Goal: Information Seeking & Learning: Learn about a topic

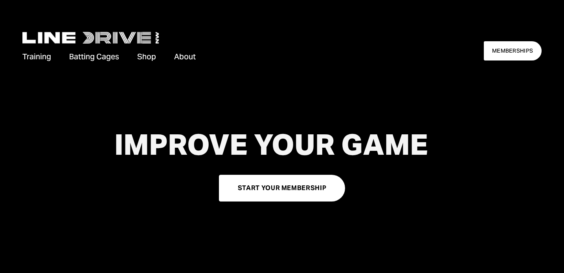
click at [87, 59] on span "Batting Cages" at bounding box center [94, 56] width 50 height 11
click at [83, 54] on span "Batting Cages" at bounding box center [94, 56] width 50 height 11
click at [0, 0] on link "Cage Availability" at bounding box center [0, 0] width 0 height 0
click at [0, 0] on span "Memberships" at bounding box center [0, 0] width 0 height 0
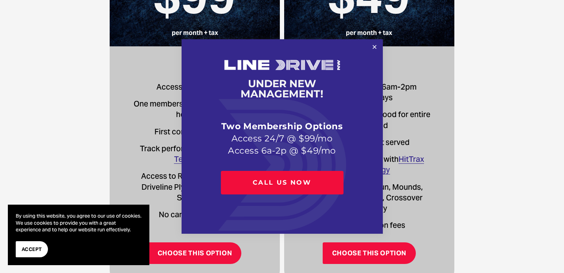
scroll to position [300, 0]
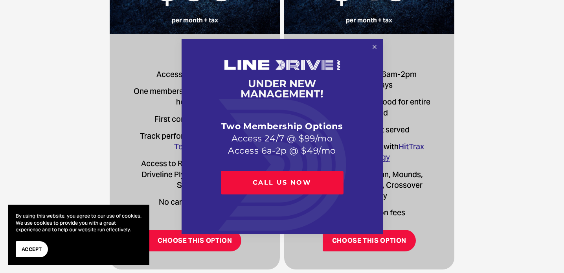
click at [377, 52] on link "Close" at bounding box center [375, 47] width 14 height 14
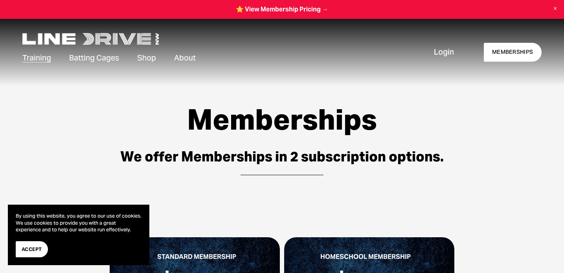
scroll to position [0, 0]
click at [179, 58] on span "About" at bounding box center [185, 58] width 22 height 11
click at [0, 0] on span "Pricing" at bounding box center [0, 0] width 0 height 0
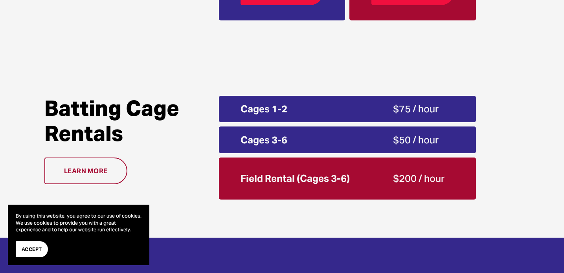
scroll to position [1318, 0]
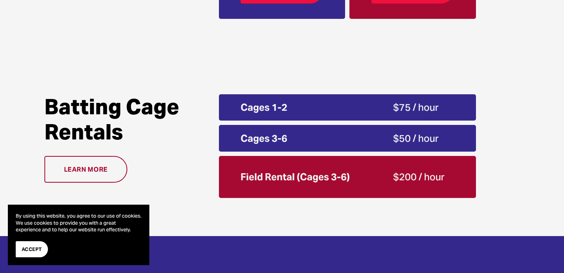
click at [85, 171] on link "Learn more" at bounding box center [85, 169] width 83 height 27
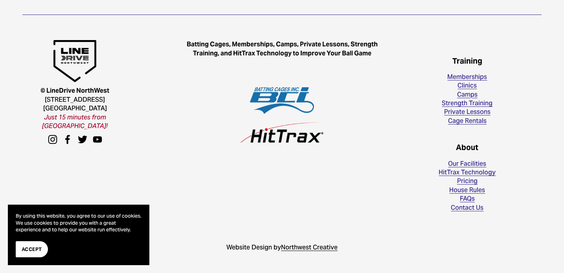
scroll to position [1192, 0]
click at [466, 203] on link "FAQs" at bounding box center [467, 199] width 15 height 9
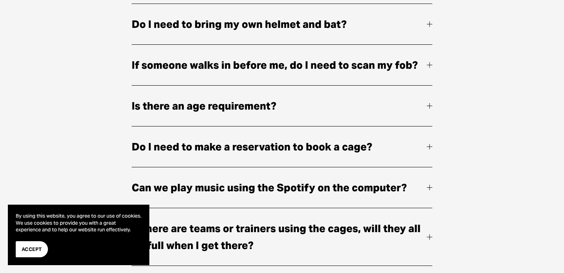
scroll to position [599, 0]
click at [316, 24] on span "Do I need to bring my own helmet and bat?" at bounding box center [280, 24] width 296 height 17
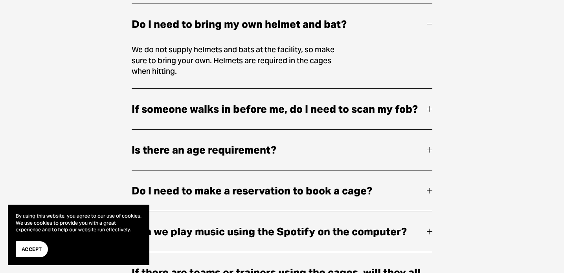
click at [316, 24] on span "Do I need to bring my own helmet and bat?" at bounding box center [280, 24] width 296 height 17
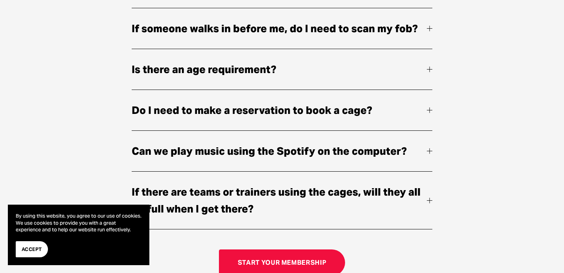
scroll to position [643, 0]
